Goal: Task Accomplishment & Management: Manage account settings

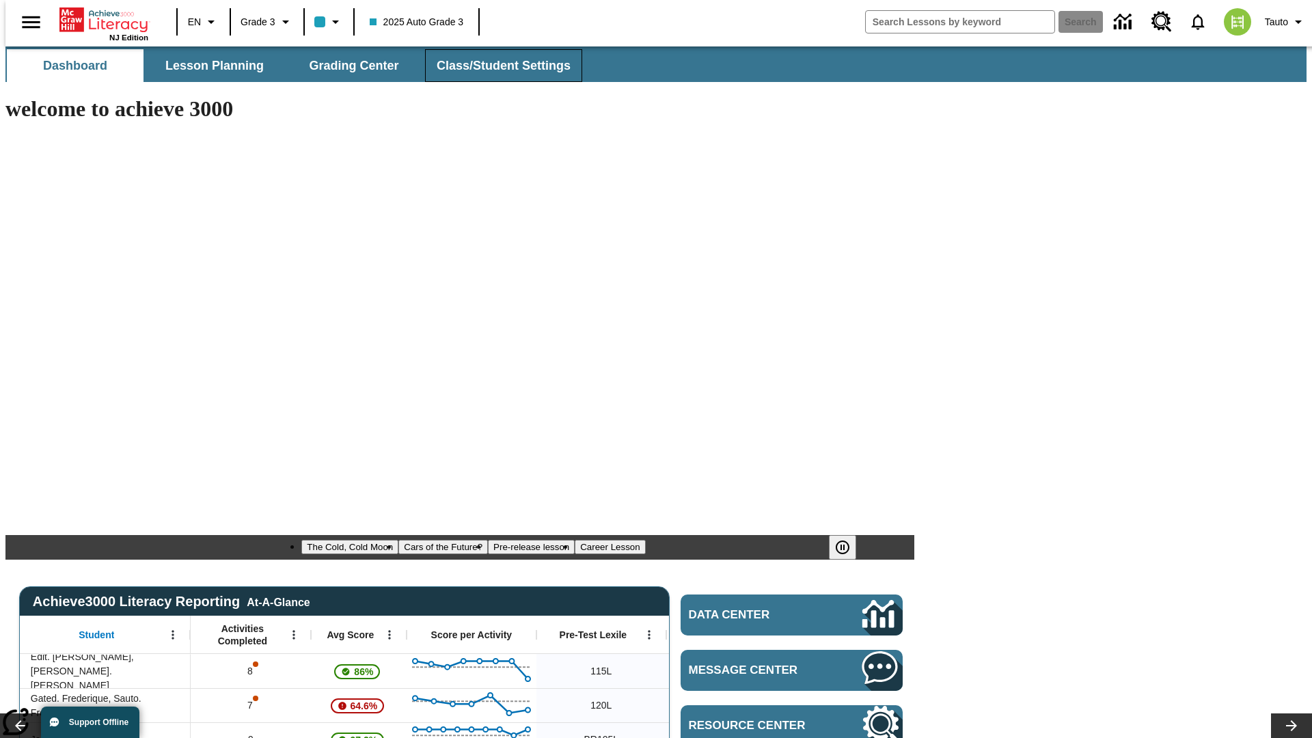
click at [496, 66] on span "Class/Student Settings" at bounding box center [504, 66] width 134 height 16
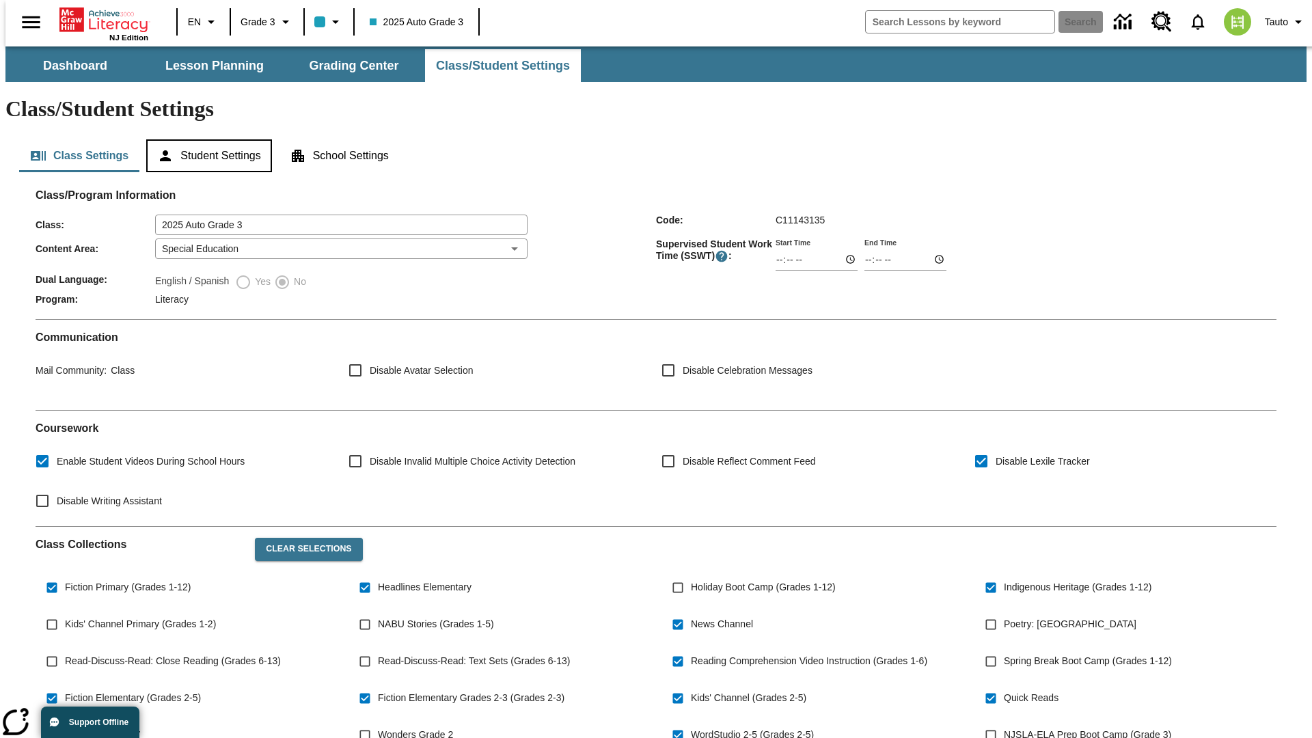
click at [206, 139] on button "Student Settings" at bounding box center [208, 155] width 125 height 33
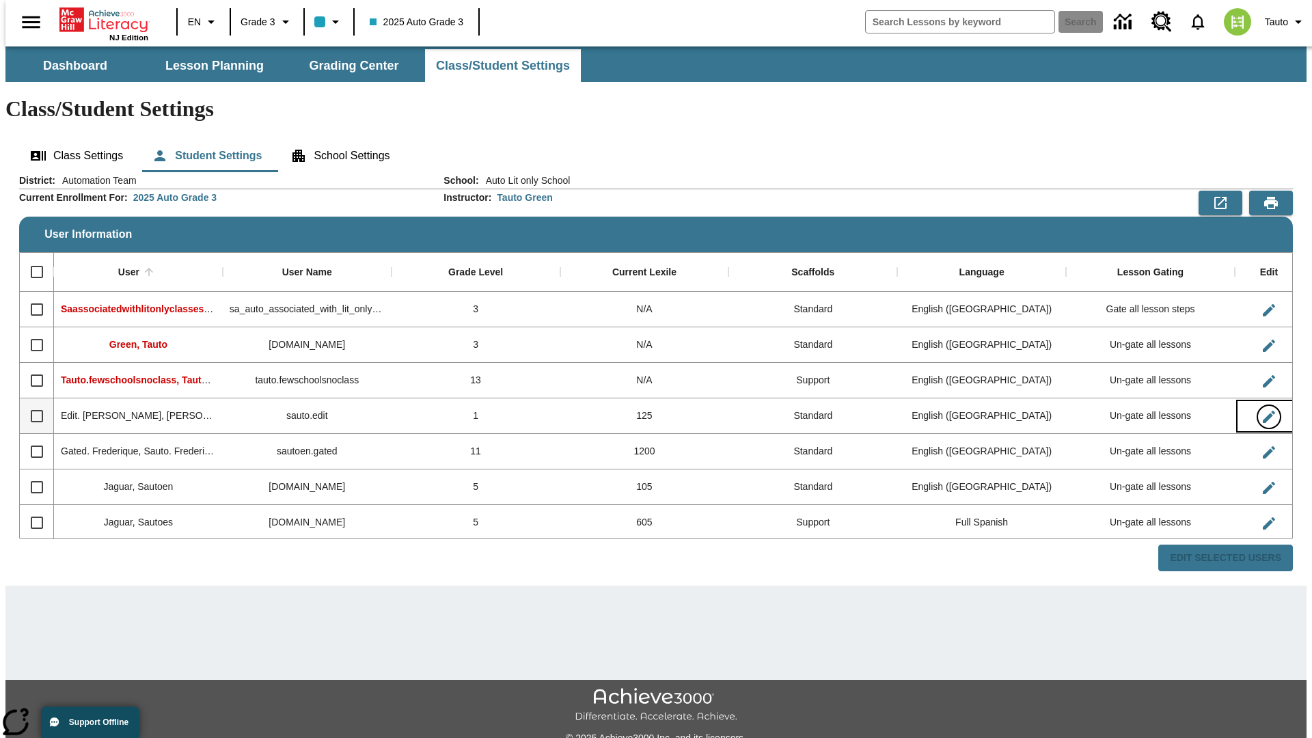
click at [1263, 411] on icon "Edit User" at bounding box center [1269, 417] width 12 height 12
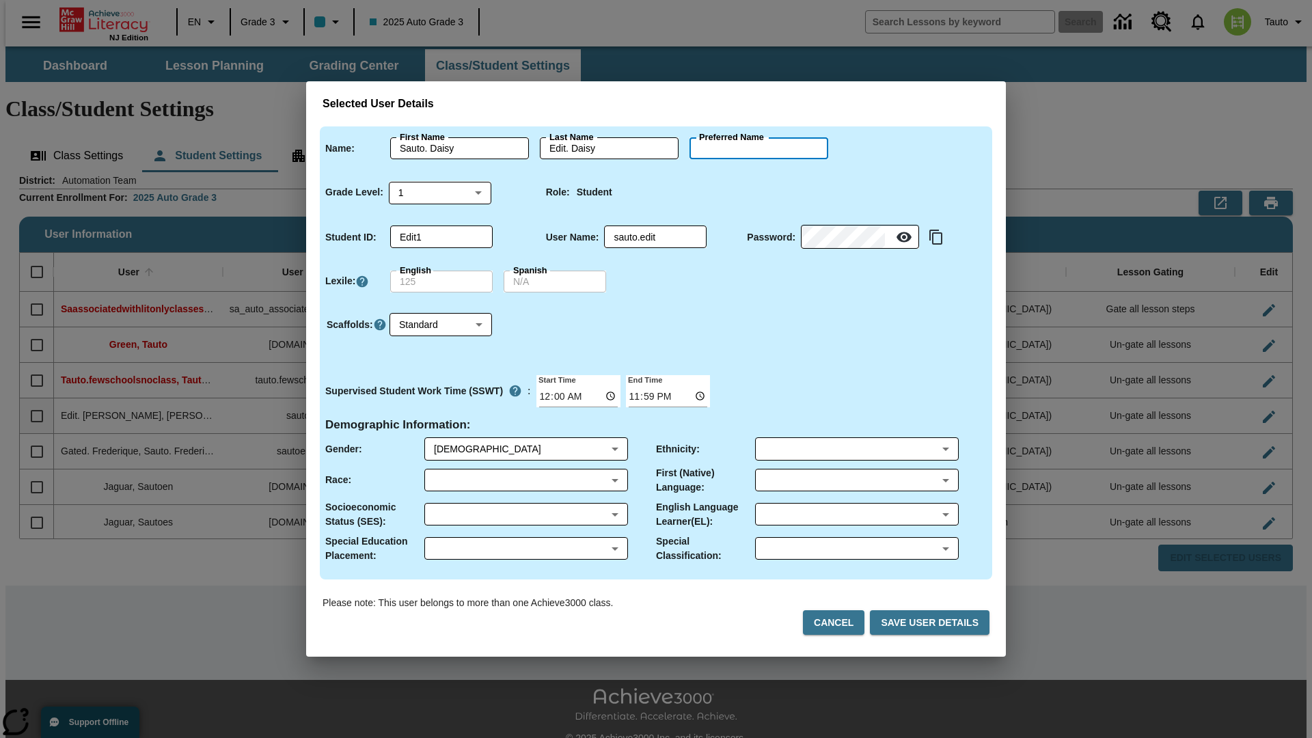
type input "Ramon"
click at [839, 623] on button "Cancel" at bounding box center [834, 622] width 62 height 25
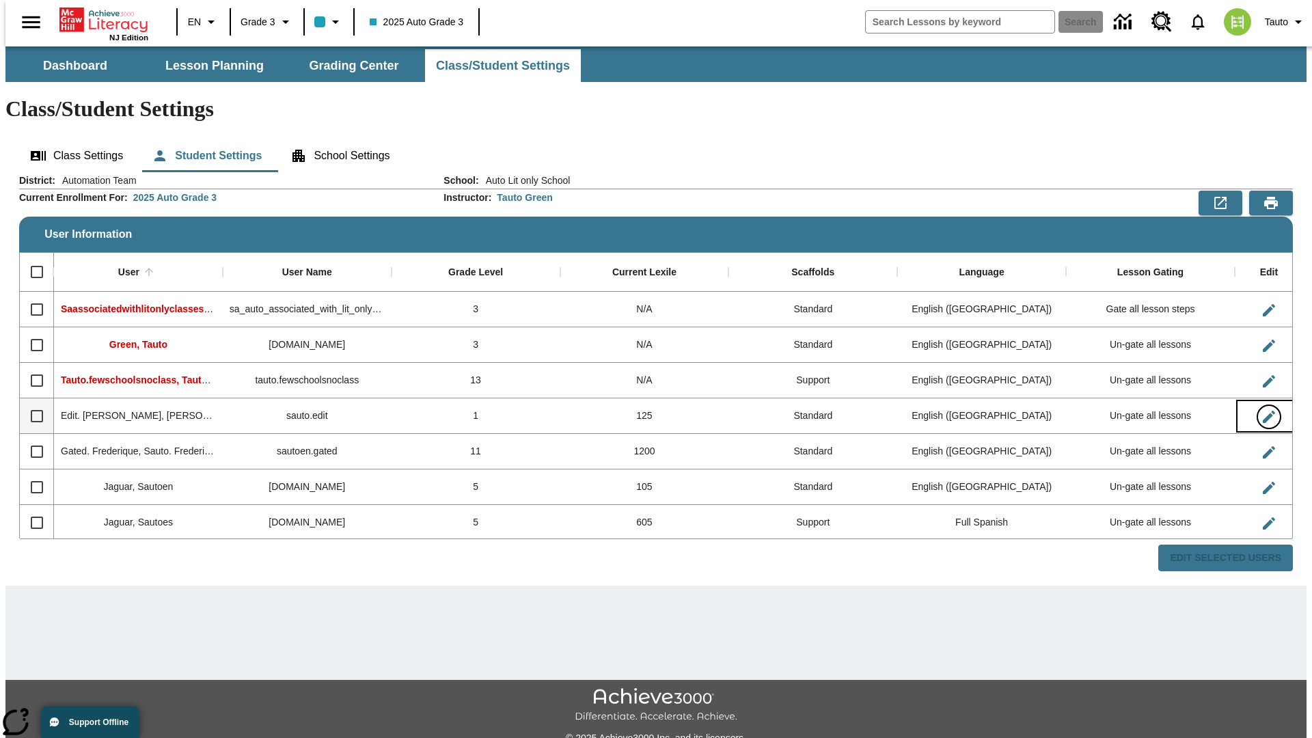
click at [1263, 411] on icon "Edit User" at bounding box center [1269, 417] width 12 height 12
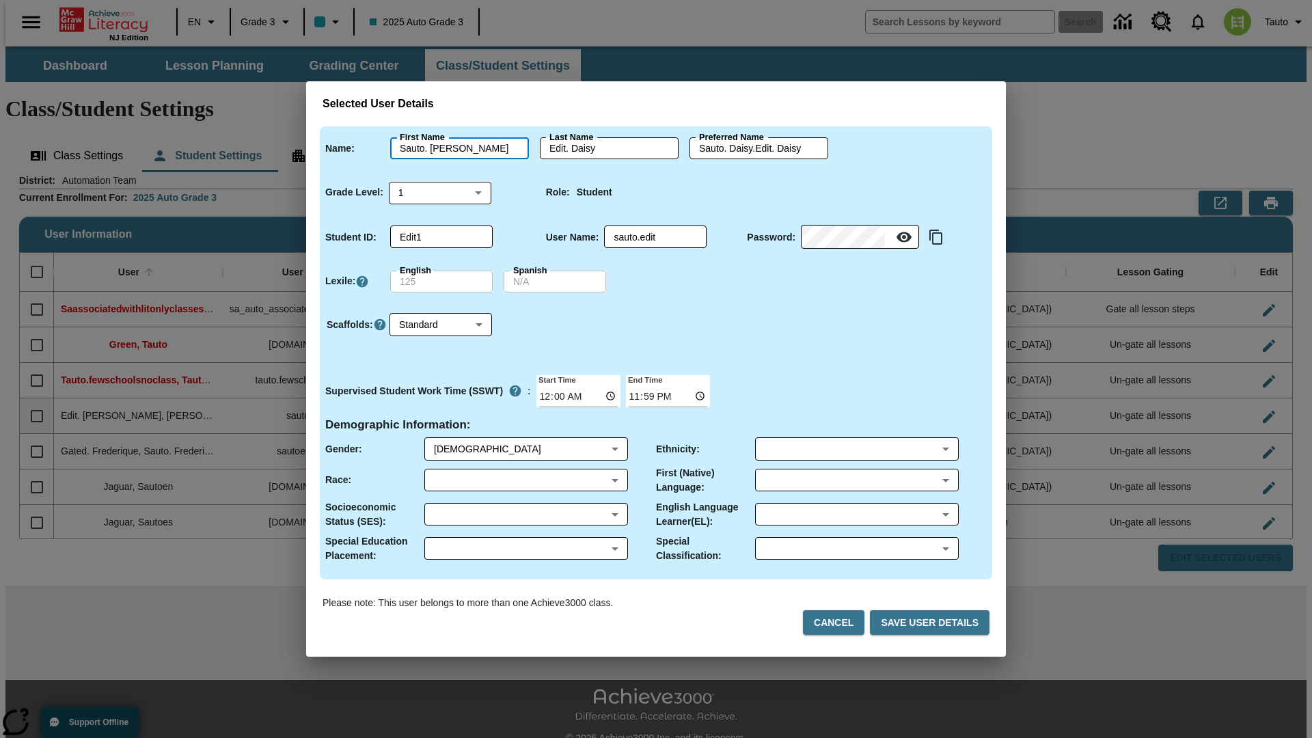
type input "Sauto. Ramon"
type input "Edit. Ramon"
type input "Sauto. Ramon.Edit. Ramon"
click at [440, 192] on body "Skip to main content NJ Edition EN Grade 3 2025 Auto Grade 3 Search 0 Tauto Das…" at bounding box center [655, 407] width 1301 height 722
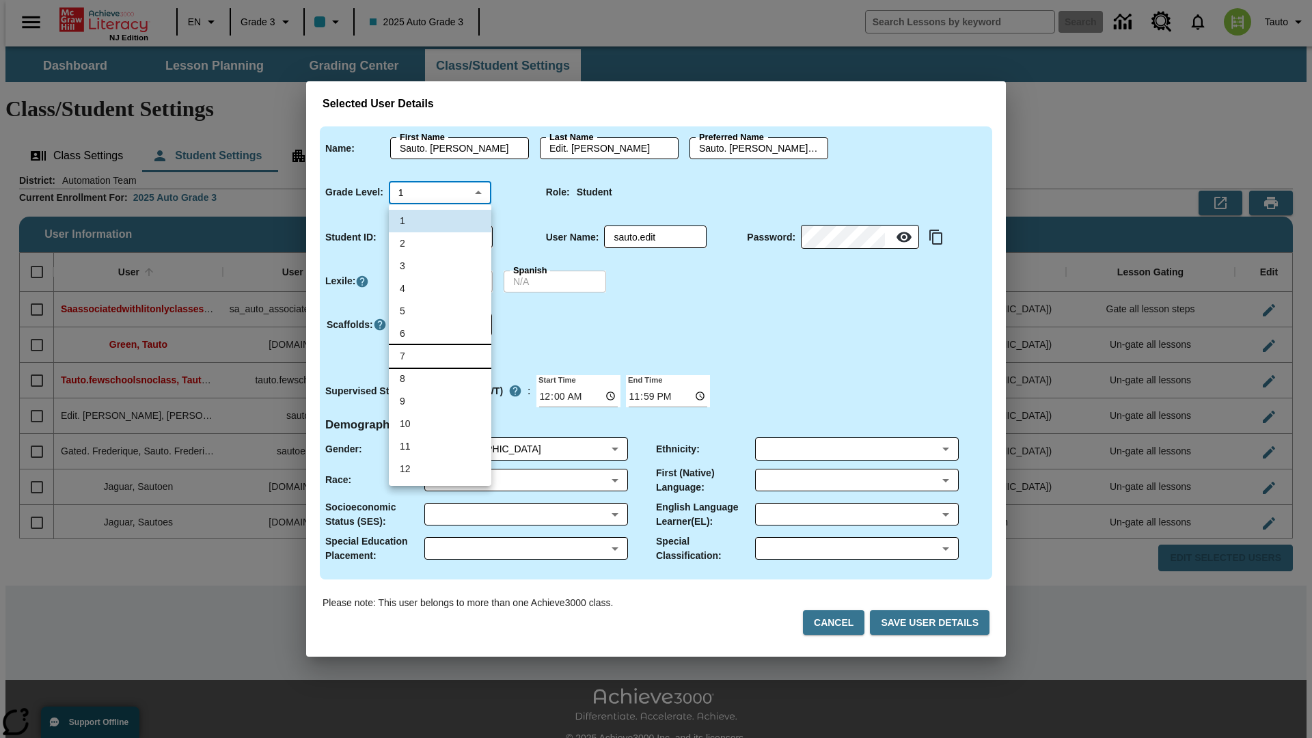
click at [440, 356] on li "7" at bounding box center [440, 356] width 103 height 23
type input "7"
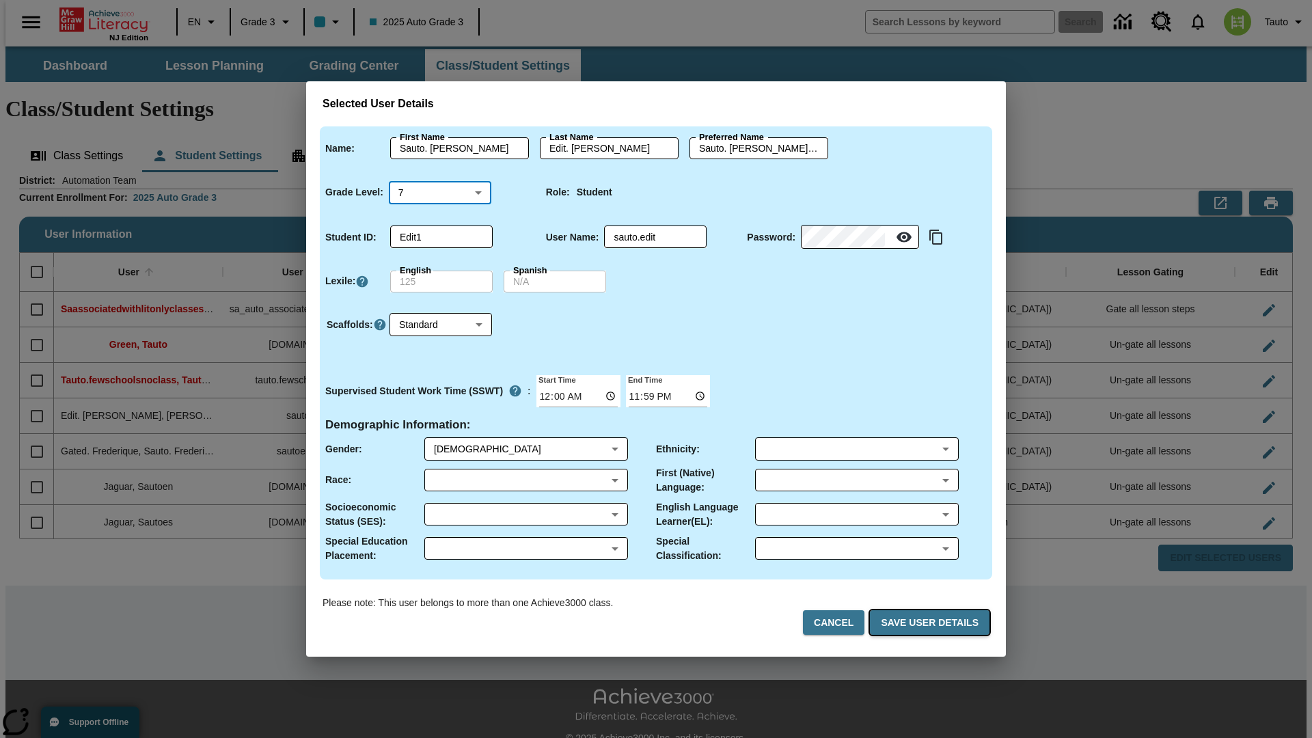
click at [932, 623] on button "Save User Details" at bounding box center [930, 622] width 120 height 25
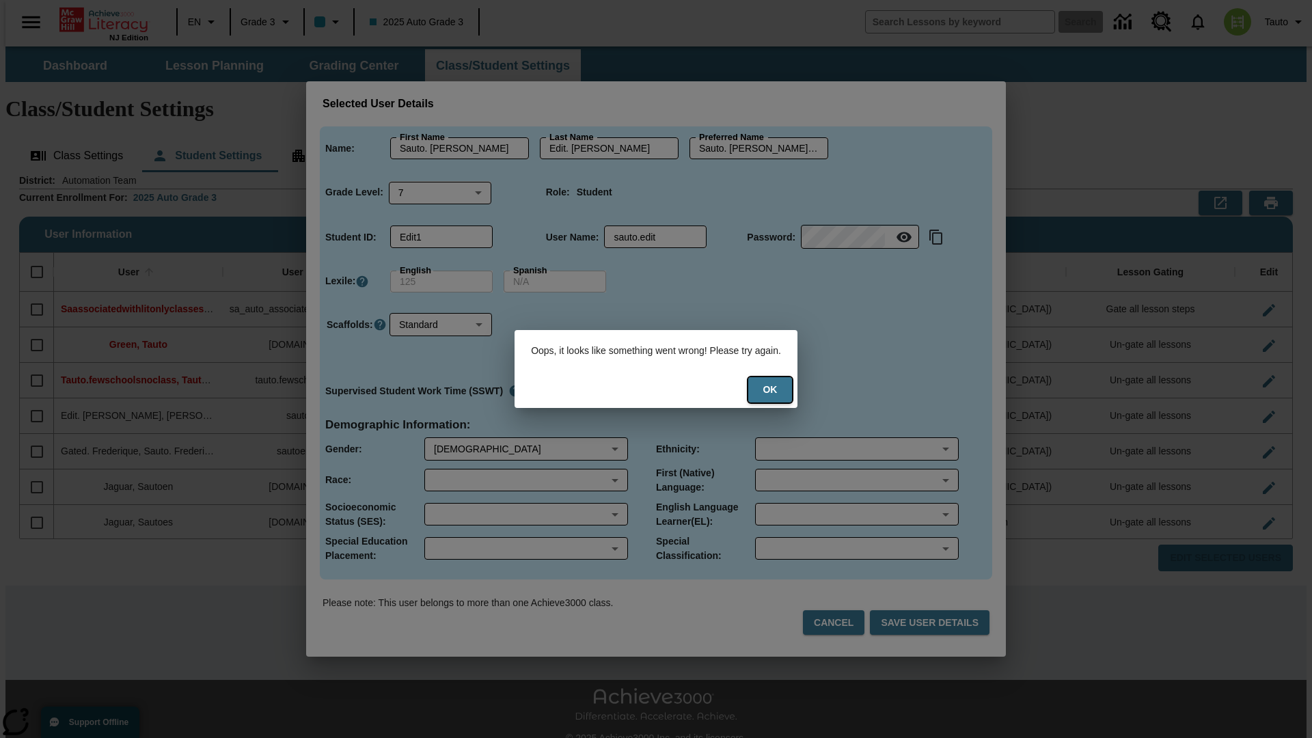
click at [779, 390] on button "Ok" at bounding box center [770, 389] width 44 height 25
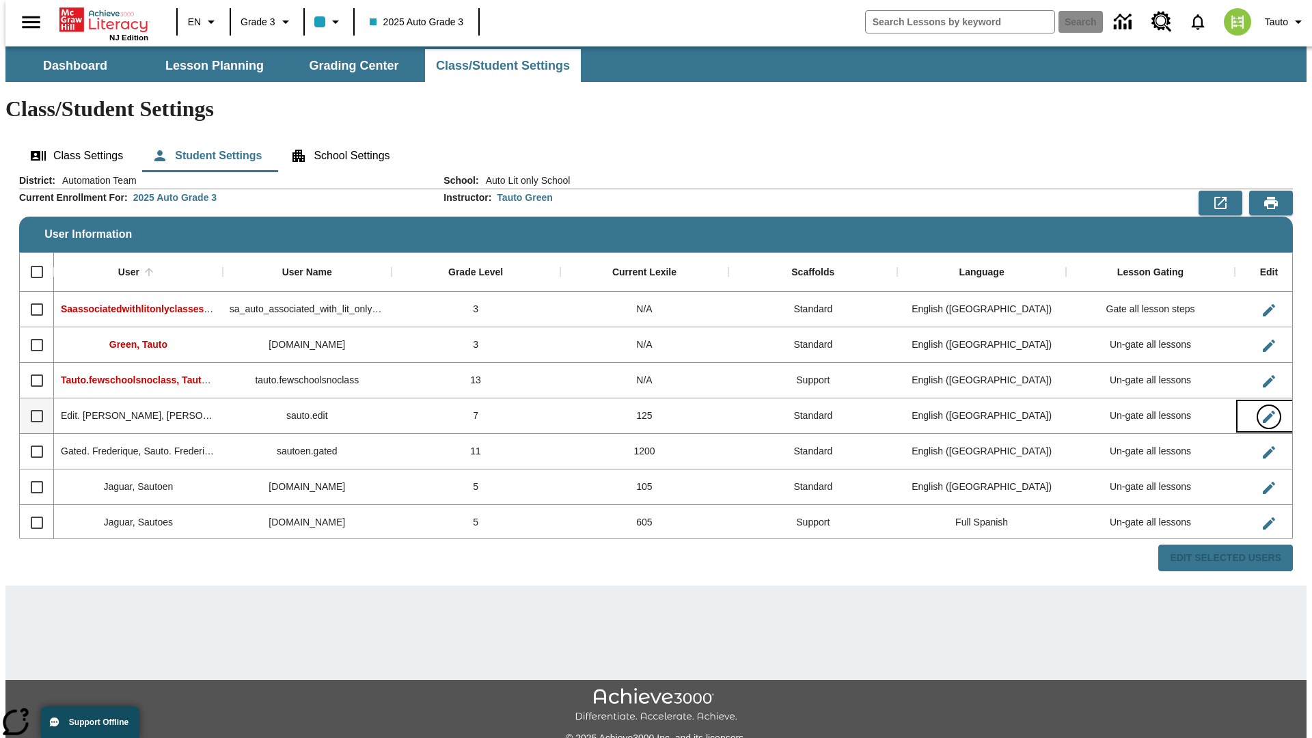
click at [1263, 411] on icon "Edit User" at bounding box center [1269, 417] width 12 height 12
